Goal: Task Accomplishment & Management: Manage account settings

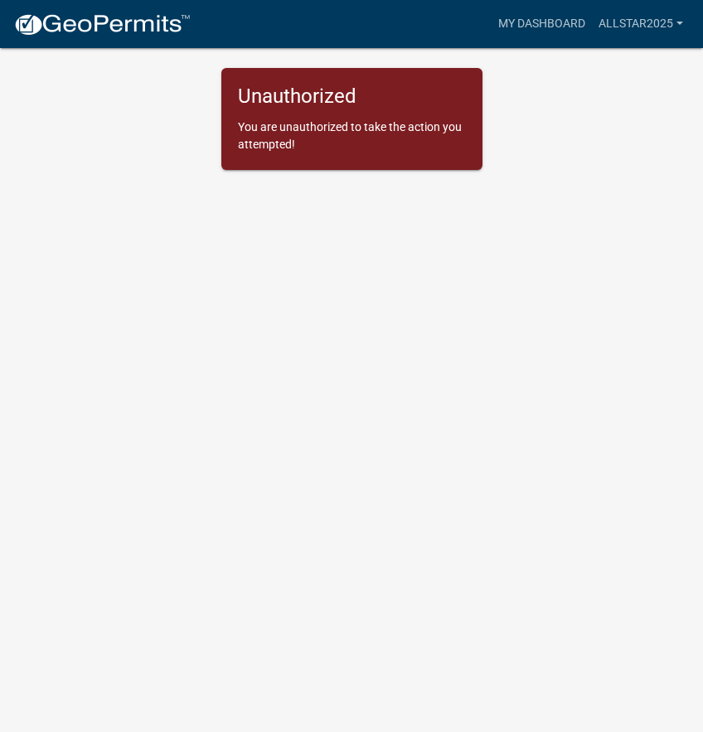
click at [386, 129] on p "You are unauthorized to take the action you attempted!" at bounding box center [352, 136] width 228 height 35
click at [630, 19] on link "allstar2025" at bounding box center [641, 24] width 98 height 32
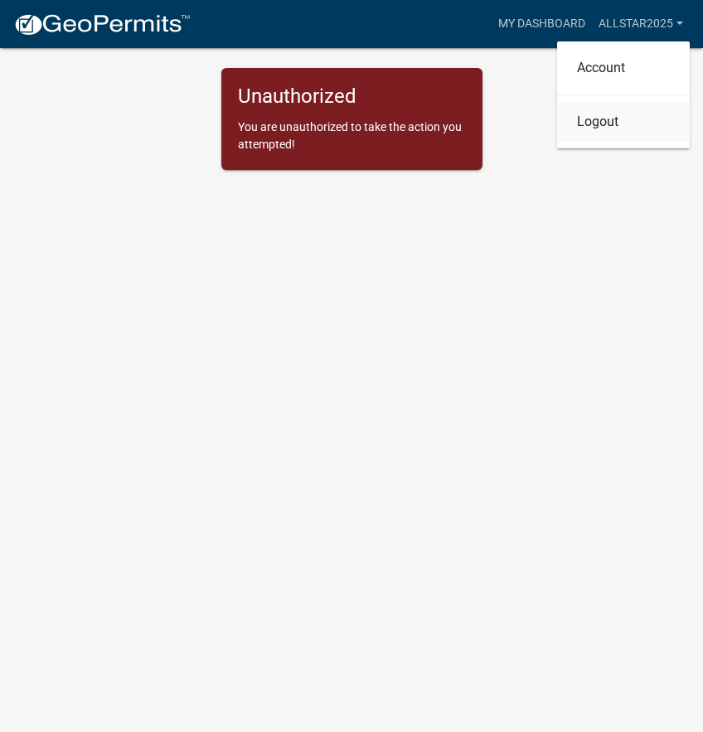
click at [609, 124] on link "Logout" at bounding box center [623, 122] width 133 height 40
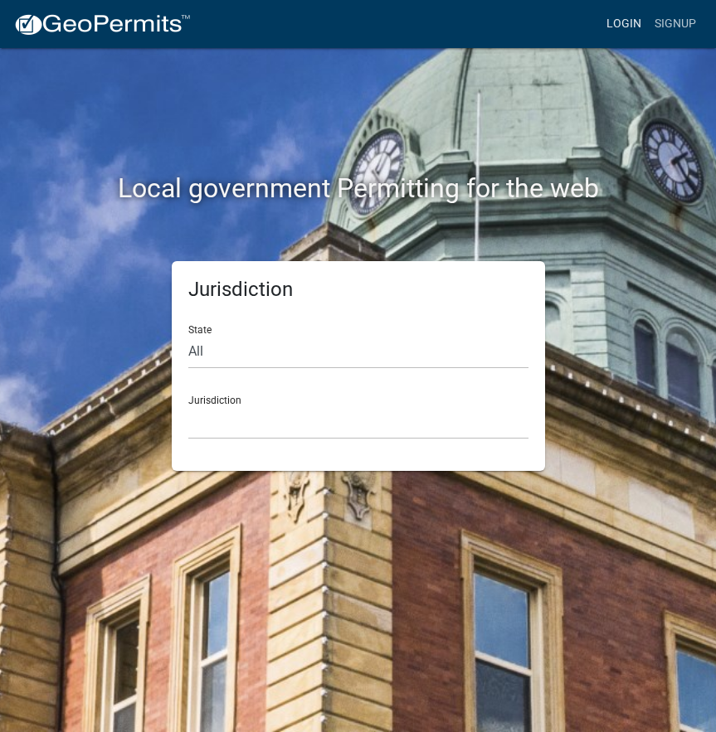
click at [623, 21] on link "Login" at bounding box center [623, 24] width 48 height 32
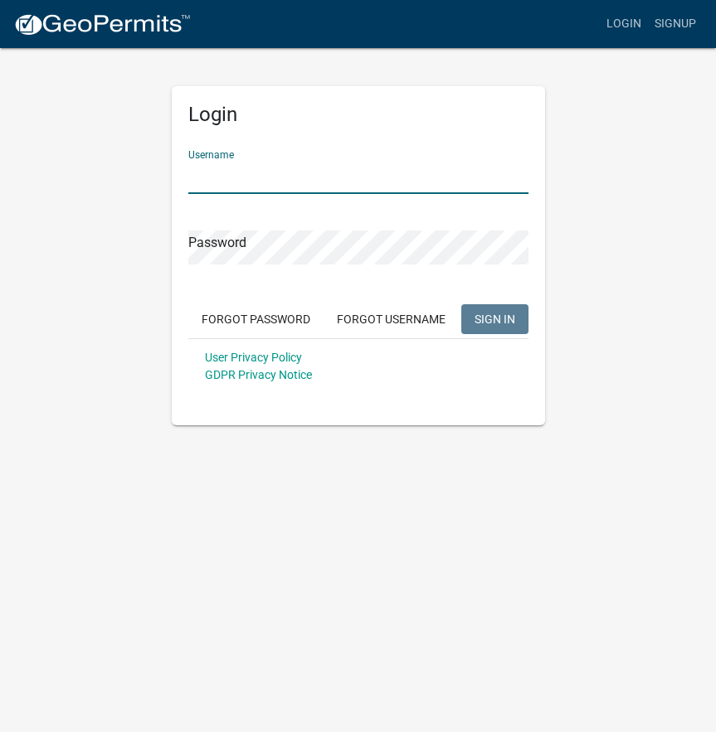
click at [325, 181] on input "Username" at bounding box center [358, 177] width 340 height 34
click at [0, 425] on com-1password-button at bounding box center [0, 425] width 0 height 0
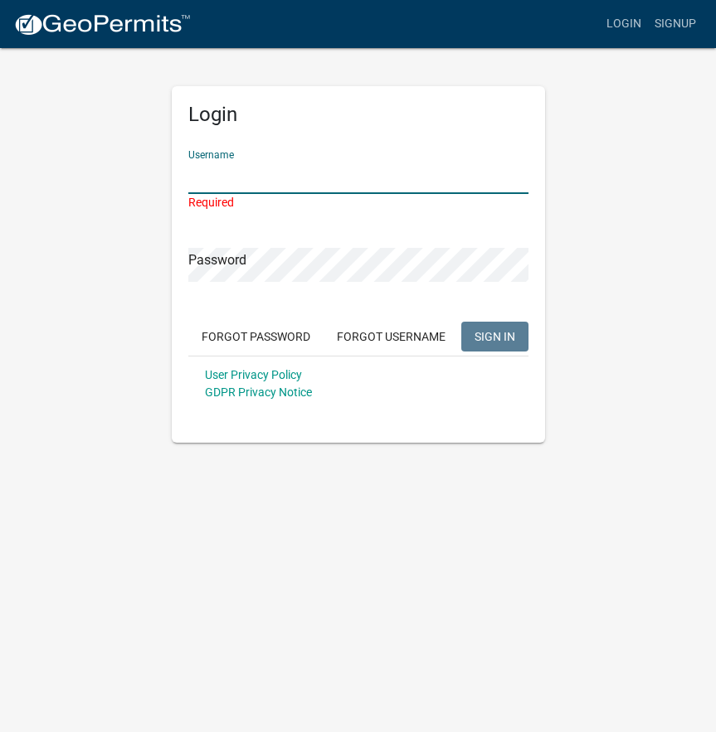
click at [464, 182] on input "Username" at bounding box center [358, 177] width 340 height 34
type input "allstar2025"
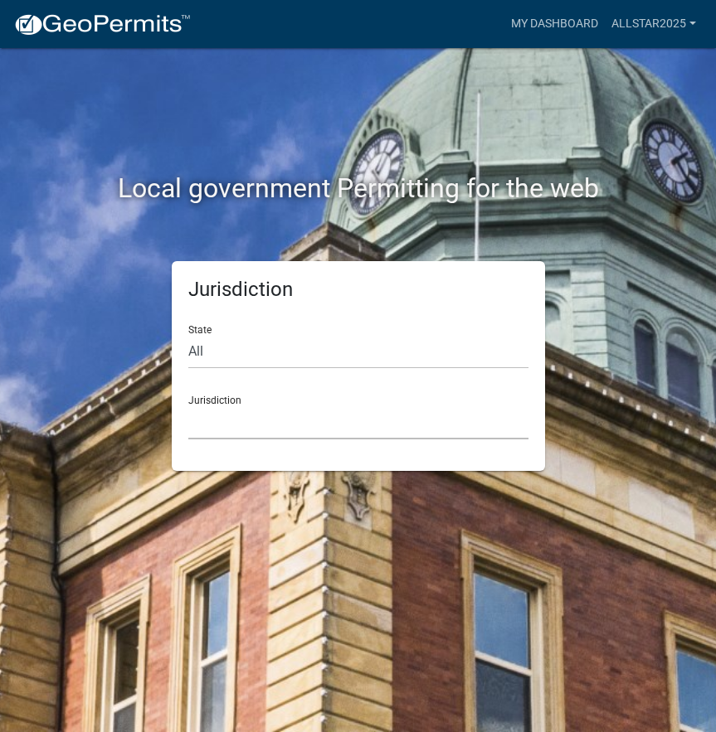
click at [343, 417] on select "[GEOGRAPHIC_DATA], [US_STATE] [GEOGRAPHIC_DATA], [US_STATE][PERSON_NAME][GEOGRA…" at bounding box center [358, 422] width 340 height 34
click at [544, 23] on link "My Dashboard" at bounding box center [554, 24] width 100 height 32
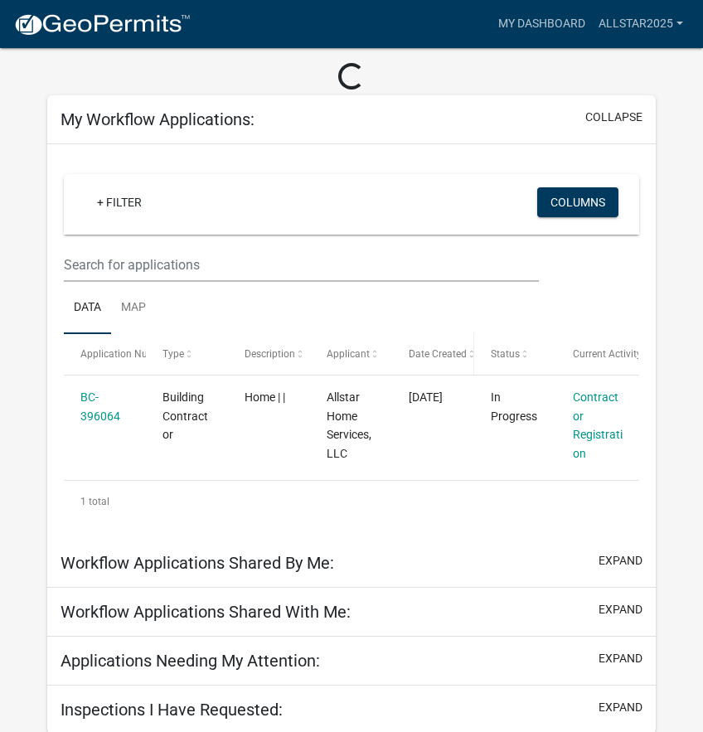
scroll to position [66, 0]
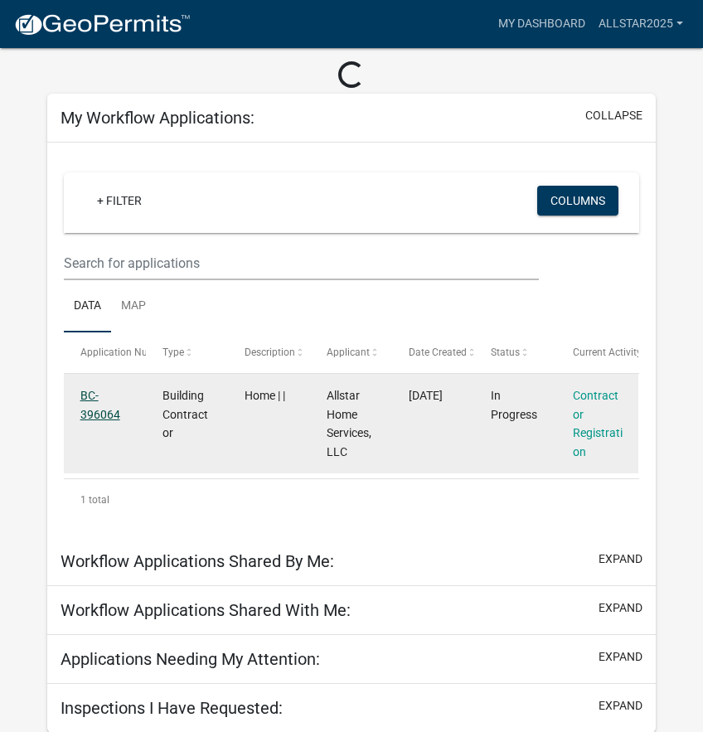
click at [104, 419] on link "BC-396064" at bounding box center [100, 405] width 40 height 32
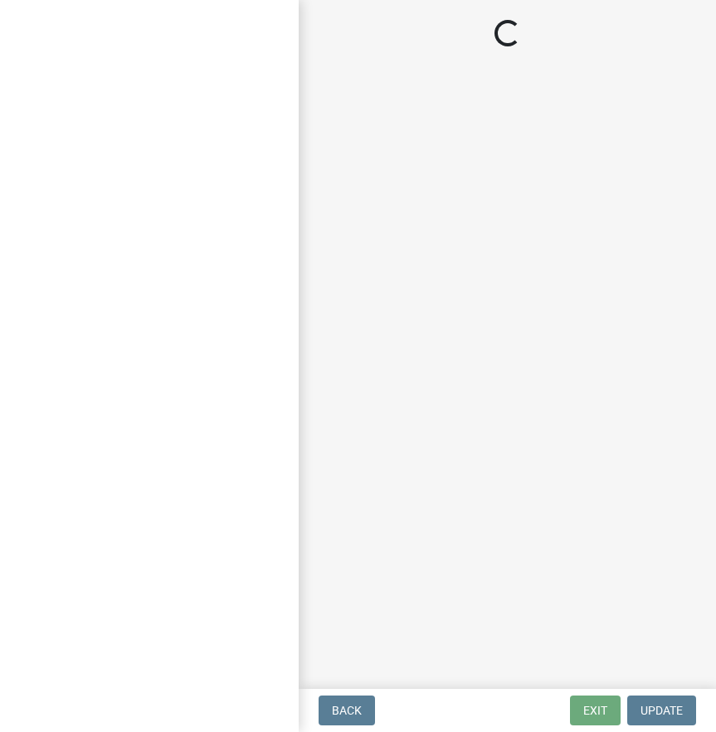
select select "MN"
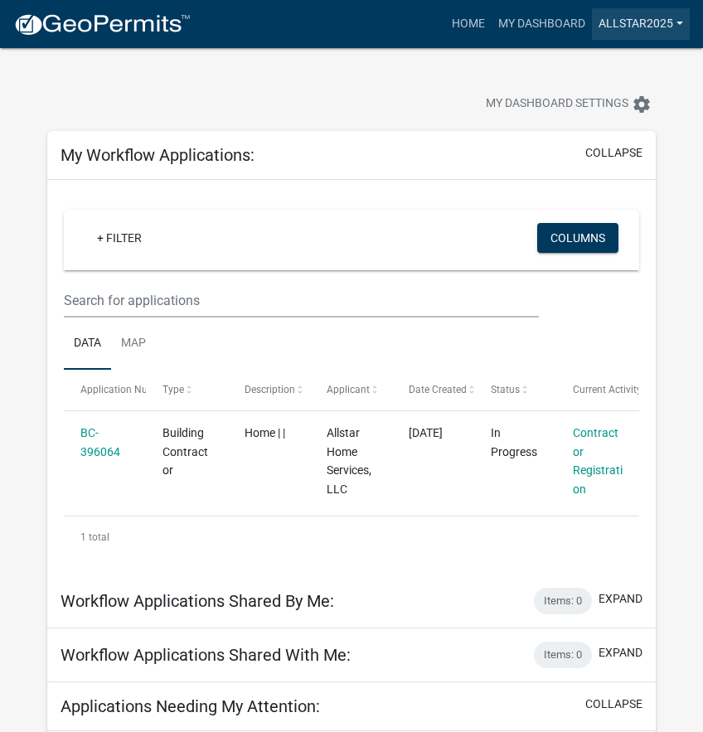
click at [645, 24] on link "allstar2025" at bounding box center [641, 24] width 98 height 32
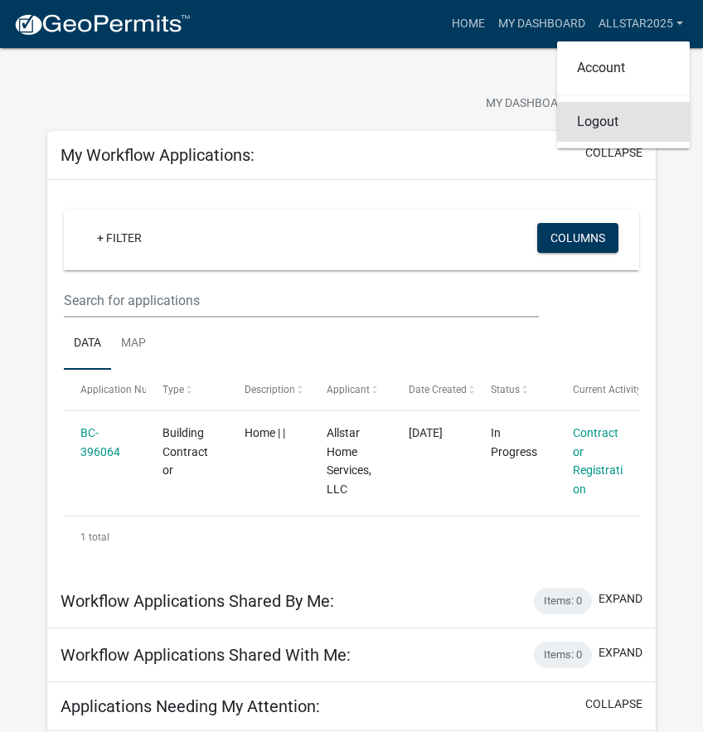
click at [605, 125] on link "Logout" at bounding box center [623, 122] width 133 height 40
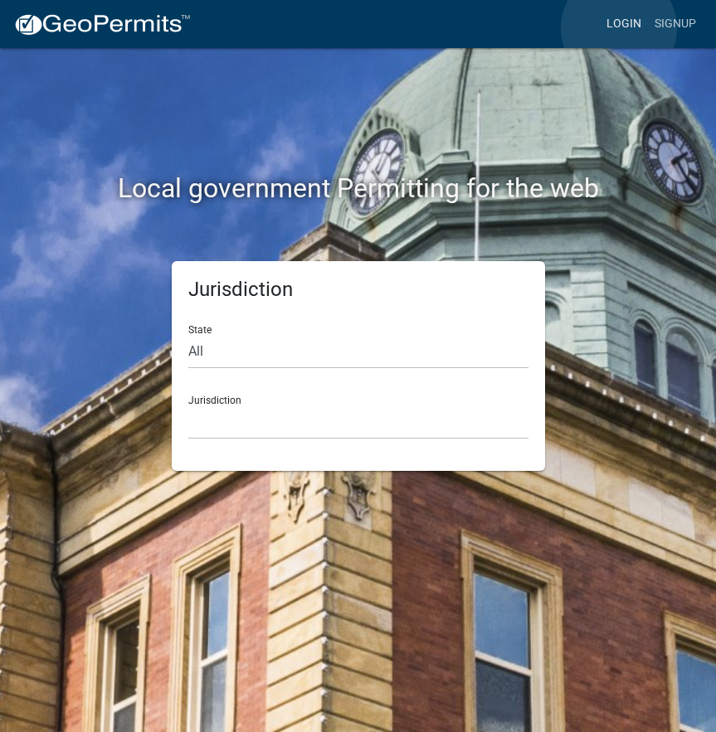
click at [619, 28] on link "Login" at bounding box center [623, 24] width 48 height 32
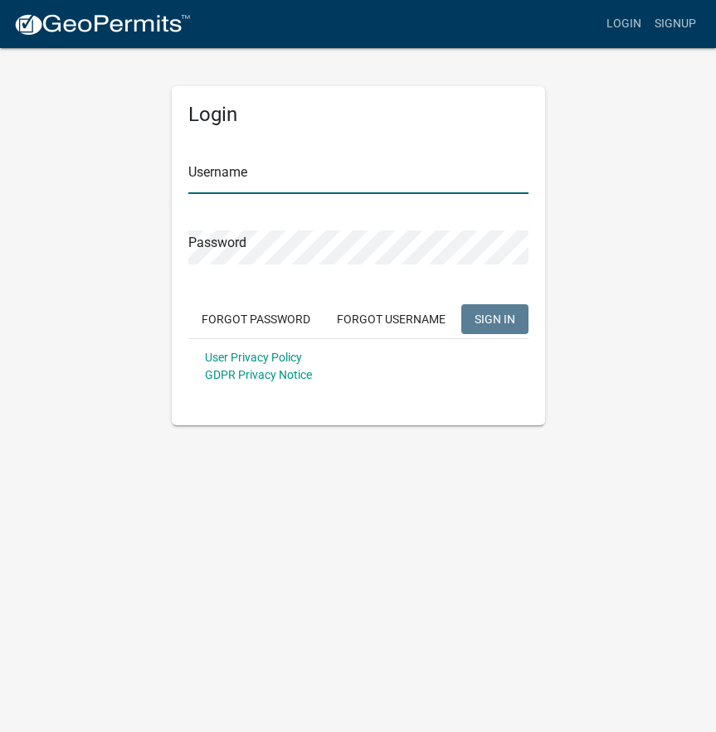
click at [280, 171] on input "Username" at bounding box center [358, 177] width 340 height 34
type input "allstarhomeservices"
